Goal: Communication & Community: Answer question/provide support

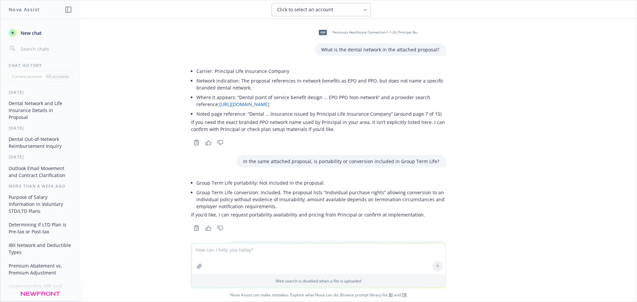
scroll to position [94, 0]
